Goal: Task Accomplishment & Management: Complete application form

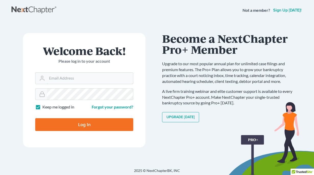
type input "bill@ohbksource.com"
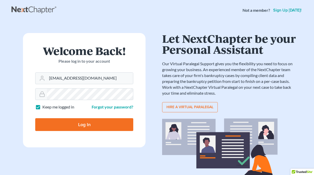
click at [84, 127] on input "Log In" at bounding box center [84, 124] width 98 height 13
type input "Thinking..."
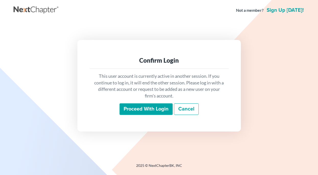
click at [141, 111] on input "Proceed with login" at bounding box center [146, 109] width 53 height 12
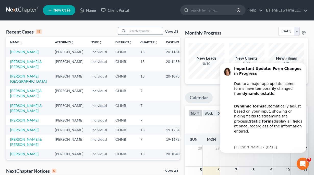
click at [132, 33] on input "search" at bounding box center [145, 30] width 36 height 7
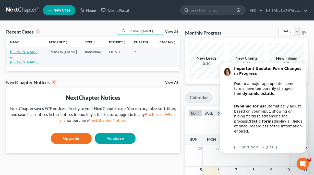
type input "dundorf"
click at [27, 53] on link "Dundorf, Preston & Monica" at bounding box center [24, 57] width 28 height 15
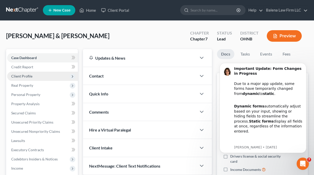
click at [25, 77] on span "Client Profile" at bounding box center [21, 76] width 21 height 4
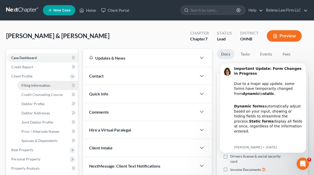
click at [29, 87] on span "Filing Information" at bounding box center [35, 85] width 29 height 4
select select "1"
select select "0"
select select "36"
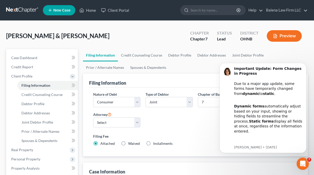
click at [204, 64] on ul "Filing Information Credit Counseling Course Debtor Profile Debtor Addresses Joi…" at bounding box center [195, 61] width 225 height 25
click at [201, 66] on ul "Filing Information Credit Counseling Course Debtor Profile Debtor Addresses Joi…" at bounding box center [195, 61] width 225 height 25
click at [264, 70] on b "Important Update: Form Changes in Progress" at bounding box center [267, 70] width 67 height 9
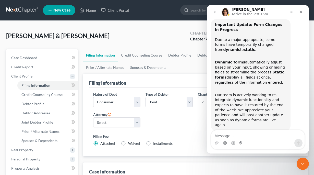
scroll to position [32, 0]
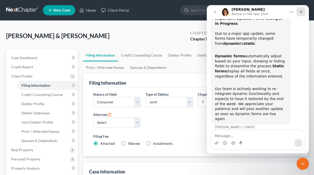
click at [301, 13] on icon "Close" at bounding box center [301, 12] width 4 height 4
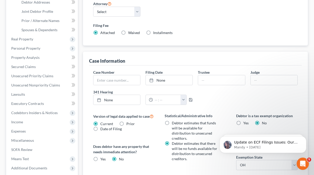
scroll to position [0, 0]
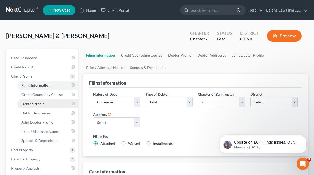
click at [40, 103] on span "Debtor Profile" at bounding box center [32, 103] width 23 height 4
select select "0"
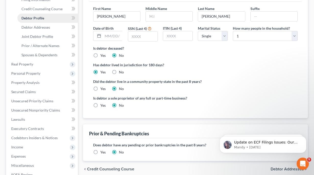
scroll to position [99, 0]
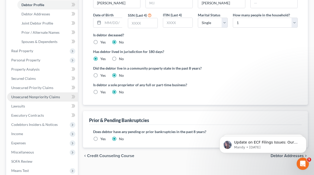
click at [42, 97] on span "Unsecured Nonpriority Claims" at bounding box center [35, 97] width 49 height 4
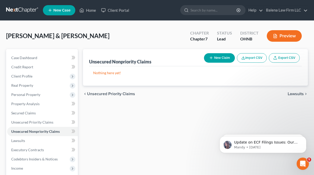
click at [106, 39] on div "Dundorf, Preston & Monica Upgraded Chapter Chapter 7 Status Lead District OHNB …" at bounding box center [157, 38] width 302 height 22
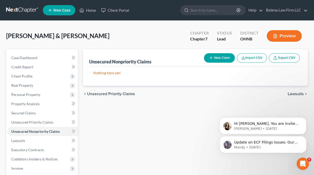
drag, startPoint x: 304, startPoint y: 138, endPoint x: 304, endPoint y: 121, distance: 17.1
click at [304, 138] on icon "Dismiss notification" at bounding box center [305, 137] width 2 height 2
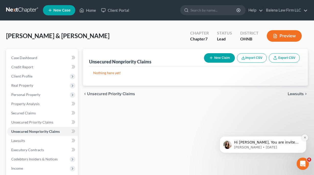
click at [304, 137] on icon "Dismiss notification" at bounding box center [305, 137] width 3 height 3
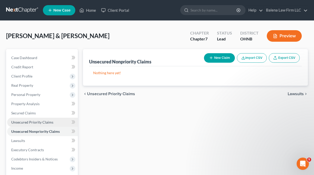
click at [23, 123] on span "Unsecured Priority Claims" at bounding box center [32, 122] width 42 height 4
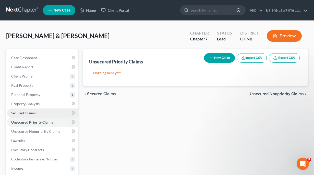
click at [24, 115] on link "Secured Claims" at bounding box center [42, 112] width 71 height 9
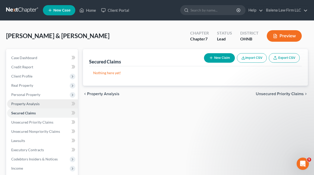
click at [25, 104] on span "Property Analysis" at bounding box center [25, 103] width 28 height 4
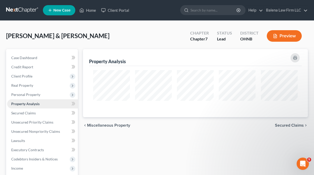
scroll to position [68, 225]
click at [25, 96] on span "Personal Property" at bounding box center [25, 94] width 29 height 4
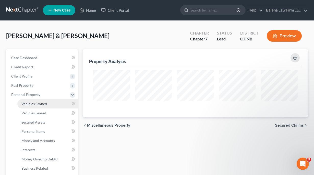
click at [36, 102] on span "Vehicles Owned" at bounding box center [34, 103] width 26 height 4
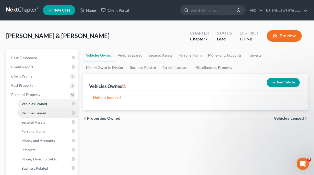
click at [38, 113] on span "Vehicles Leased" at bounding box center [33, 113] width 25 height 4
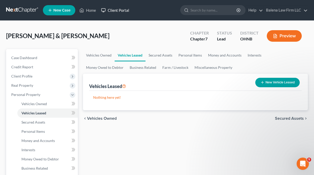
click at [117, 10] on link "Client Portal" at bounding box center [115, 10] width 33 height 9
